Goal: Task Accomplishment & Management: Complete application form

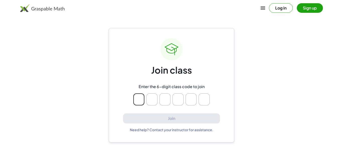
type input "*"
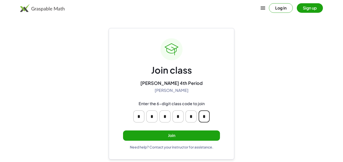
type input "*"
click at [150, 139] on button "Join" at bounding box center [171, 136] width 97 height 10
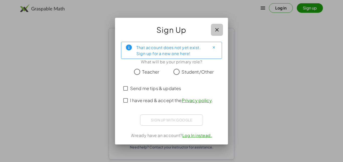
click at [217, 32] on icon "button" at bounding box center [217, 30] width 6 height 6
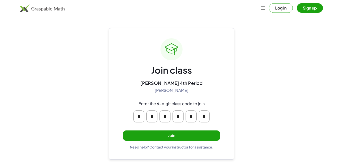
click at [168, 134] on button "Join" at bounding box center [171, 136] width 97 height 10
